Goal: Obtain resource: Download file/media

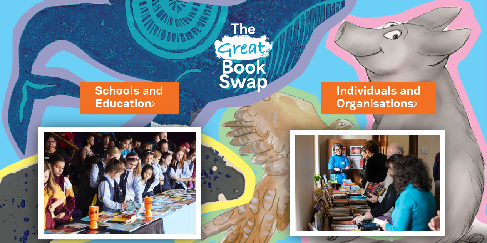
click at [116, 170] on img at bounding box center [120, 183] width 163 height 112
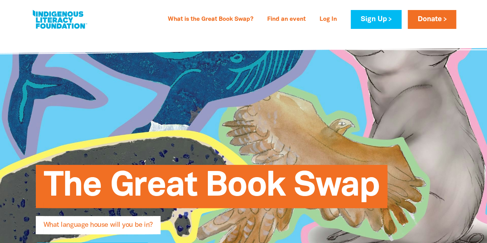
type input "[PERSON_NAME]"
type input "[PERSON_NAME][EMAIL_ADDRESS][PERSON_NAME][DOMAIN_NAME]"
type input "[GEOGRAPHIC_DATA]"
select select "primary-school"
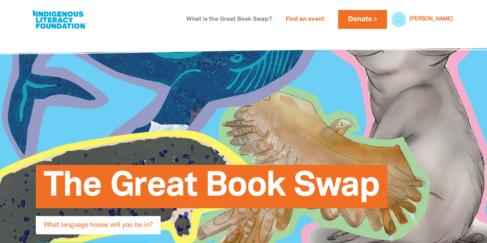
click at [272, 22] on link "What is the Great Book Swap?" at bounding box center [229, 19] width 95 height 12
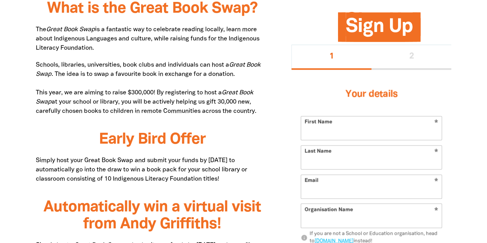
type input "[PERSON_NAME]"
type input "[PERSON_NAME][EMAIL_ADDRESS][PERSON_NAME][DOMAIN_NAME]"
type input "[GEOGRAPHIC_DATA]"
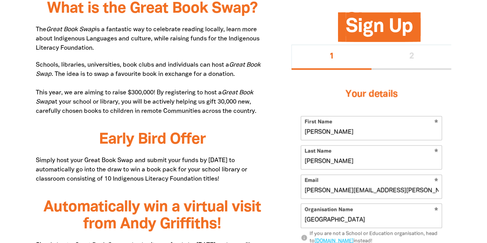
select select "primary-school"
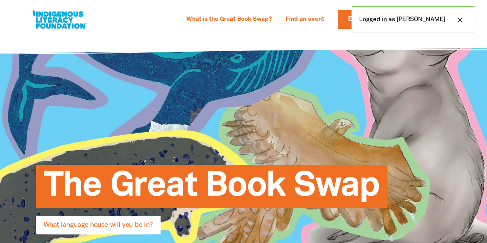
click at [73, 27] on link at bounding box center [60, 20] width 58 height 24
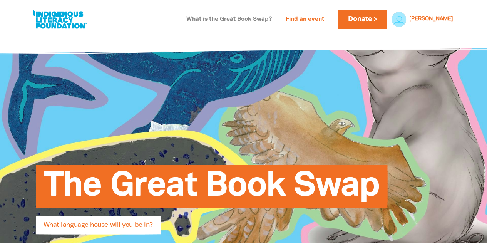
click at [274, 19] on link "What is the Great Book Swap?" at bounding box center [229, 19] width 95 height 12
click at [316, 24] on link "Find an event" at bounding box center [305, 19] width 48 height 12
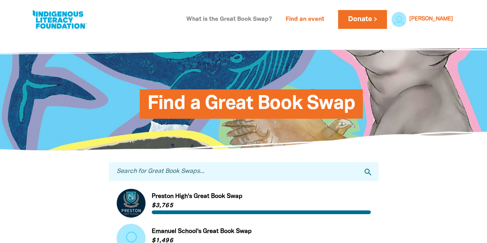
click at [258, 21] on link "What is the Great Book Swap?" at bounding box center [229, 19] width 95 height 12
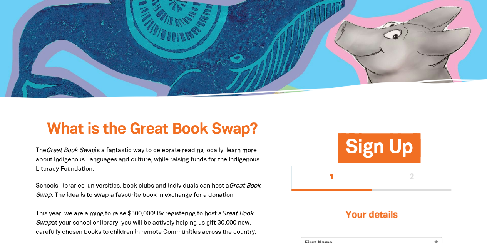
type input "[PERSON_NAME]"
type input "[PERSON_NAME][EMAIL_ADDRESS][PERSON_NAME][DOMAIN_NAME]"
type input "[GEOGRAPHIC_DATA]"
select select "primary-school"
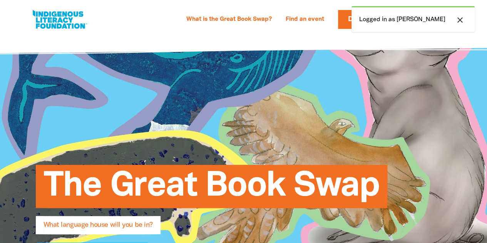
click at [463, 24] on icon "close" at bounding box center [460, 19] width 9 height 9
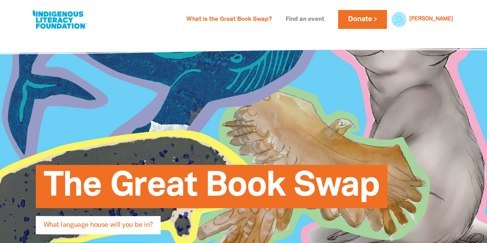
click at [329, 20] on link "Find an event" at bounding box center [305, 19] width 48 height 12
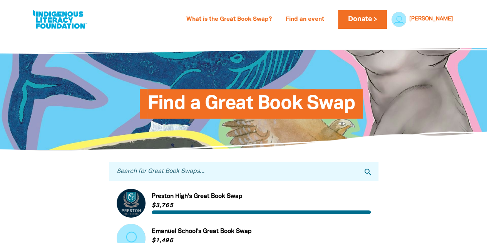
click at [65, 19] on link at bounding box center [60, 20] width 58 height 24
select select "primary-school"
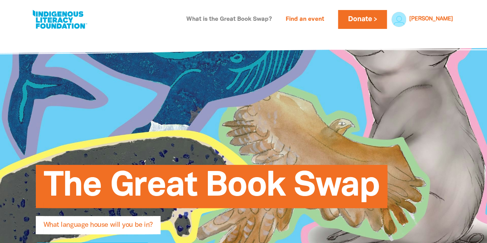
click at [277, 22] on link "What is the Great Book Swap?" at bounding box center [229, 19] width 95 height 12
click at [267, 21] on link "What is the Great Book Swap?" at bounding box center [229, 19] width 95 height 12
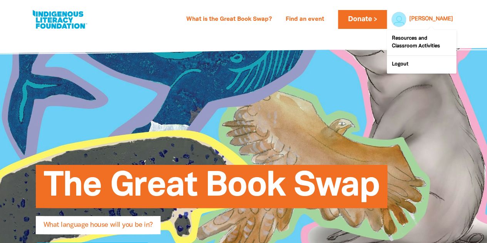
click at [449, 17] on link "[PERSON_NAME]" at bounding box center [432, 19] width 44 height 5
click at [428, 44] on link "Resources and Classroom Activities" at bounding box center [421, 42] width 69 height 25
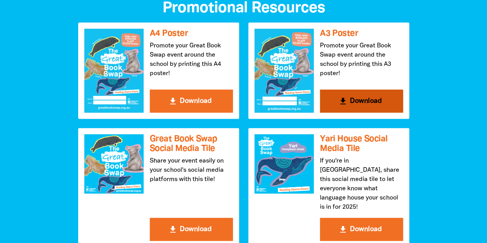
scroll to position [848, 0]
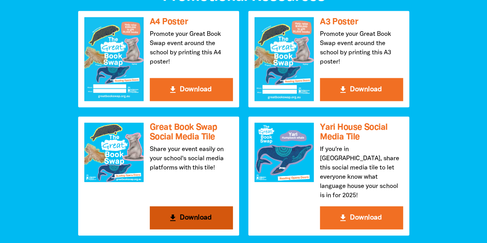
click at [196, 207] on button "get_app Download" at bounding box center [191, 218] width 83 height 23
